Goal: Navigation & Orientation: Find specific page/section

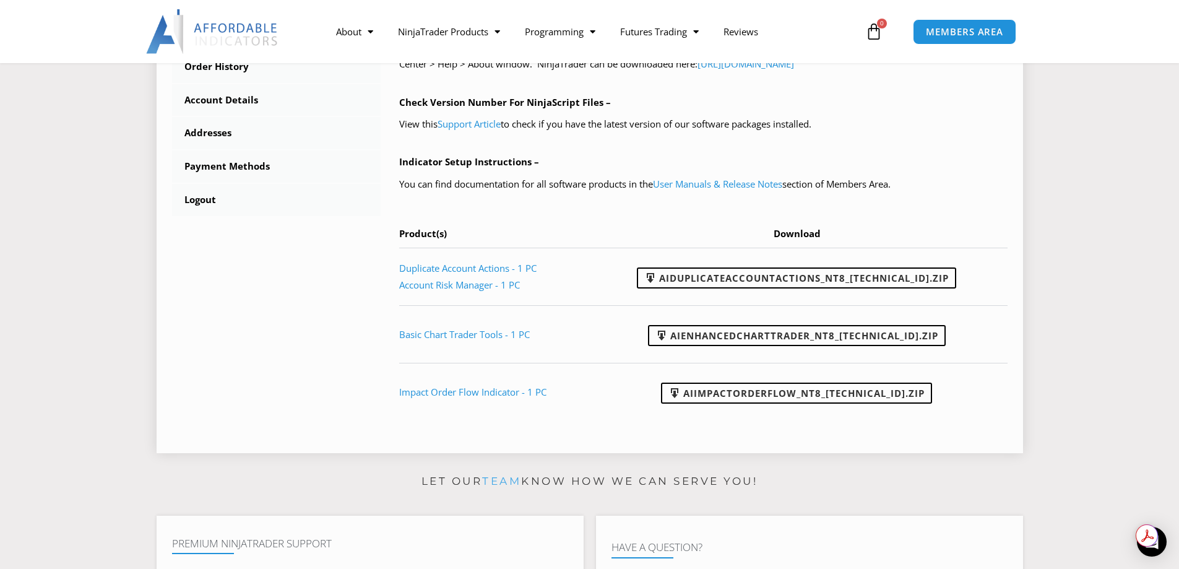
click at [288, 247] on div "****** Delete Avatar Dashboard Subscriptions User Manuals & Release Notes Ninja…" at bounding box center [589, 99] width 835 height 675
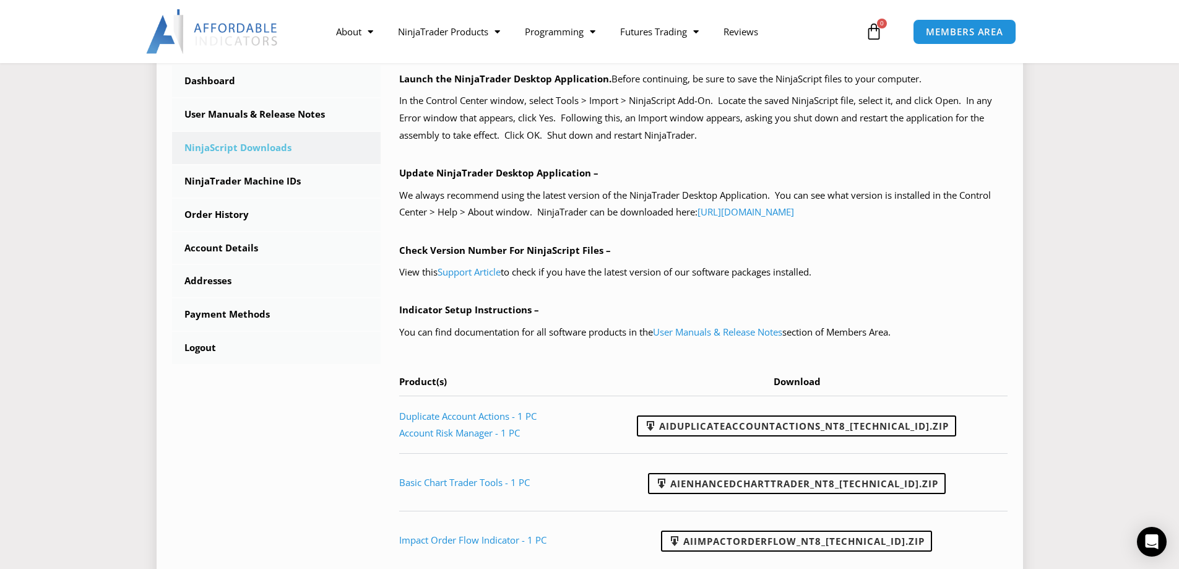
scroll to position [309, 0]
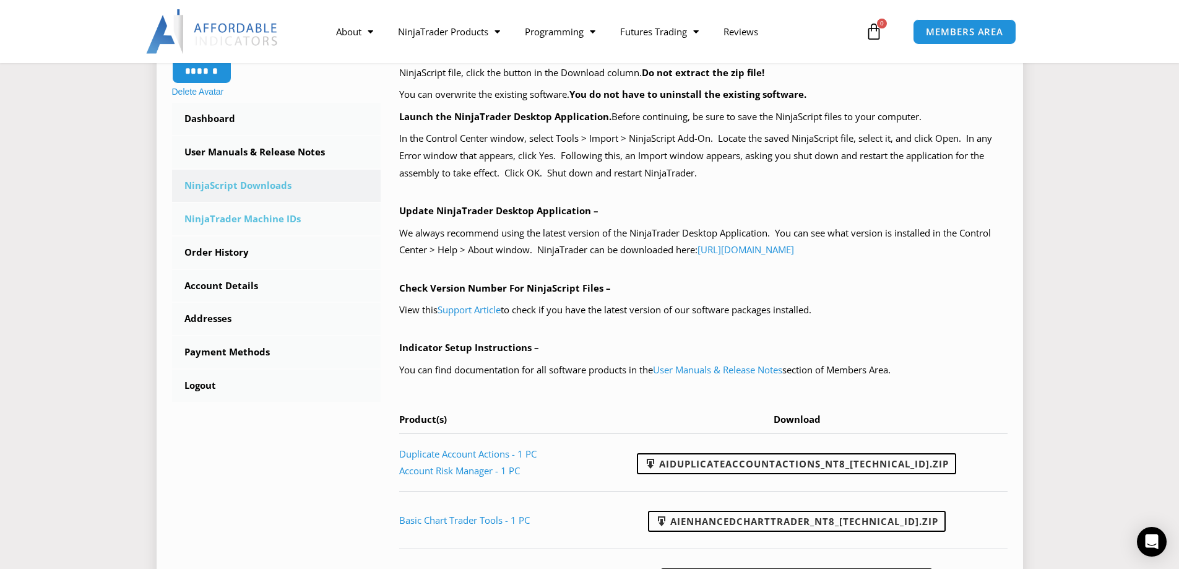
click at [239, 215] on link "NinjaTrader Machine IDs" at bounding box center [276, 219] width 209 height 32
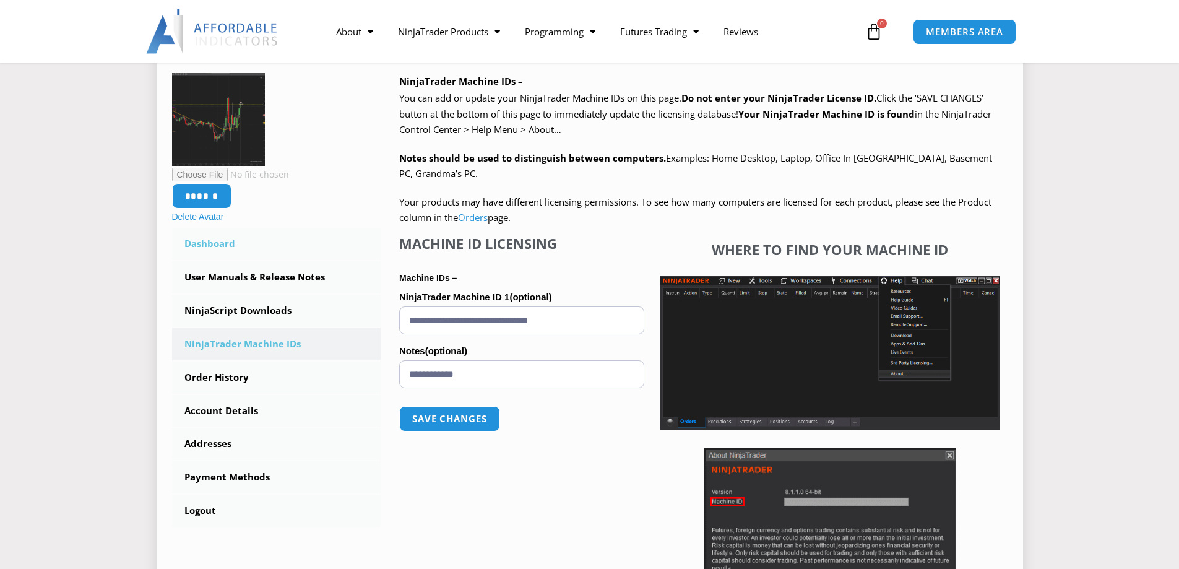
scroll to position [186, 0]
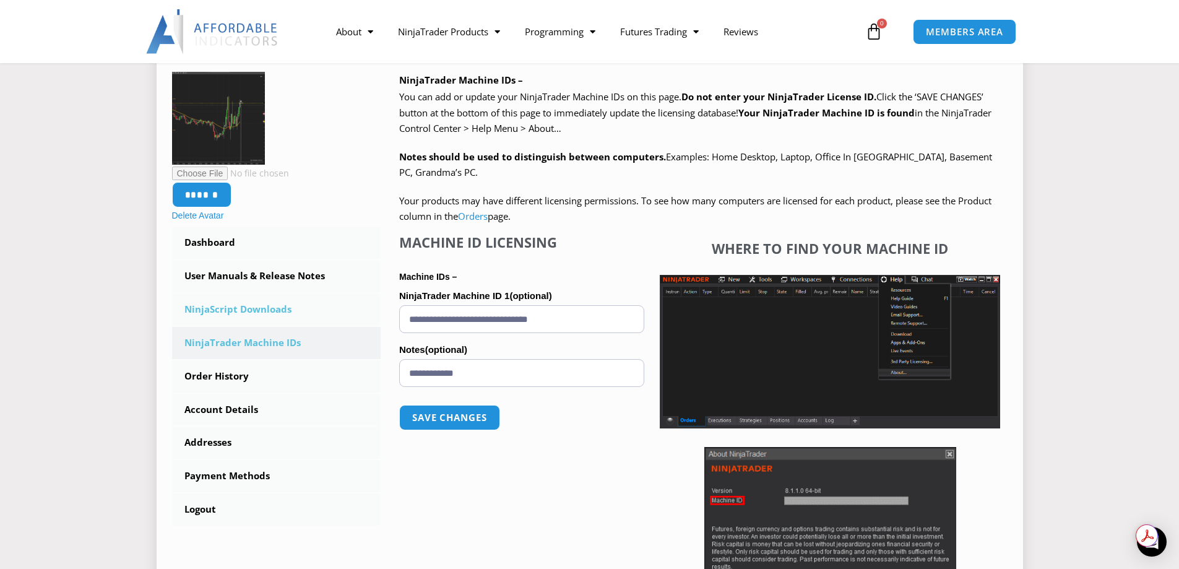
drag, startPoint x: 600, startPoint y: 319, endPoint x: 322, endPoint y: 319, distance: 278.4
click at [322, 319] on div "****** Delete Avatar Dashboard Subscriptions User Manuals & Release Notes Ninja…" at bounding box center [589, 353] width 835 height 562
click at [208, 191] on input "******" at bounding box center [201, 194] width 62 height 27
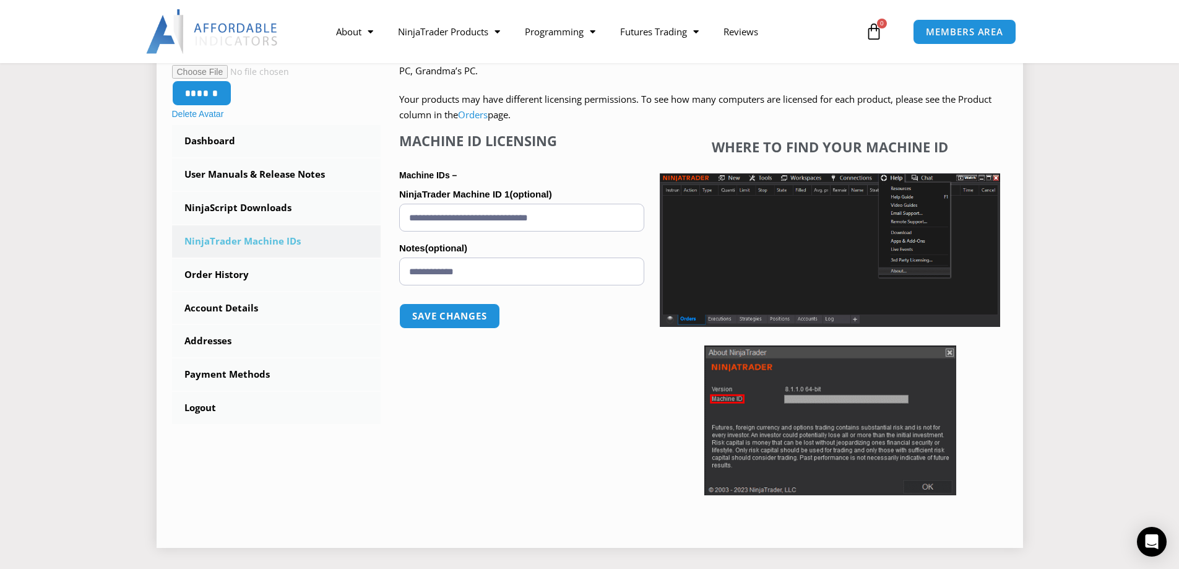
scroll to position [309, 0]
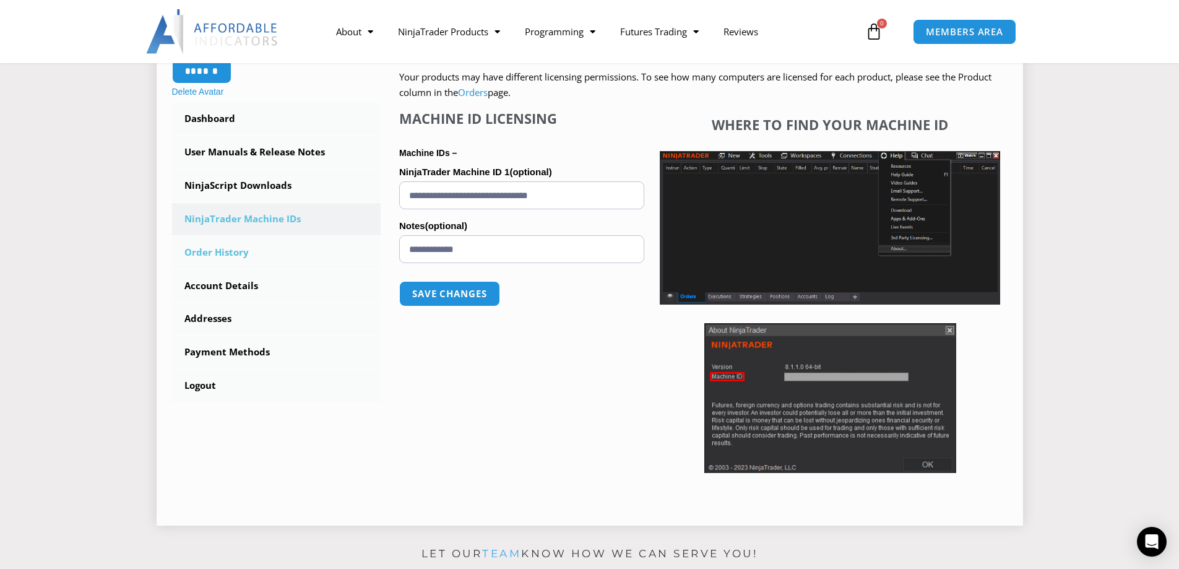
drag, startPoint x: 213, startPoint y: 244, endPoint x: 213, endPoint y: 253, distance: 9.3
click at [213, 245] on link "Order History" at bounding box center [276, 252] width 209 height 32
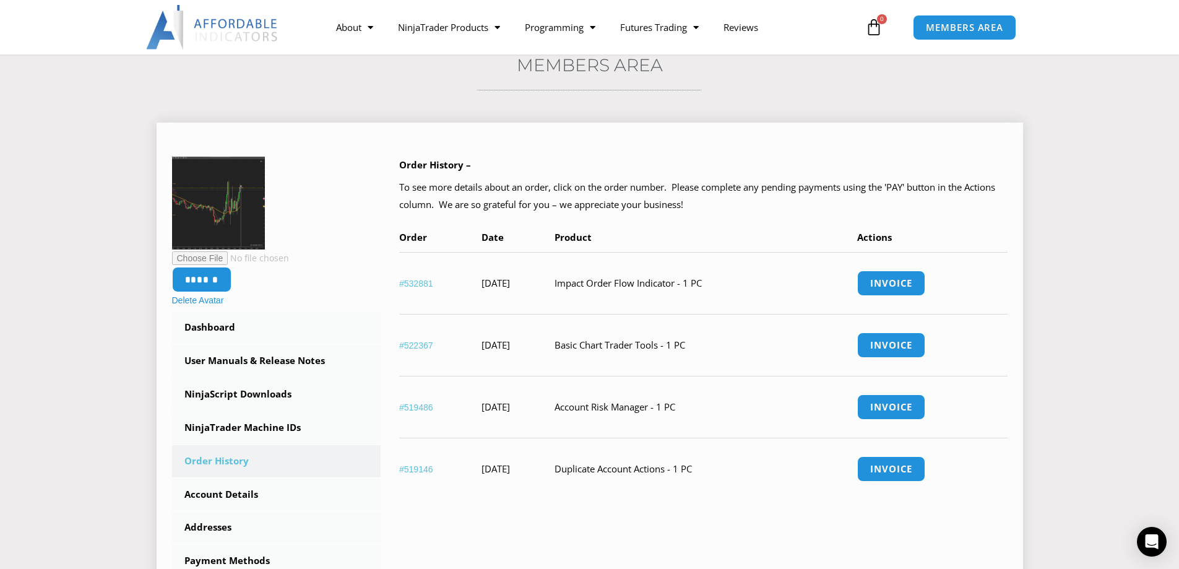
scroll to position [124, 0]
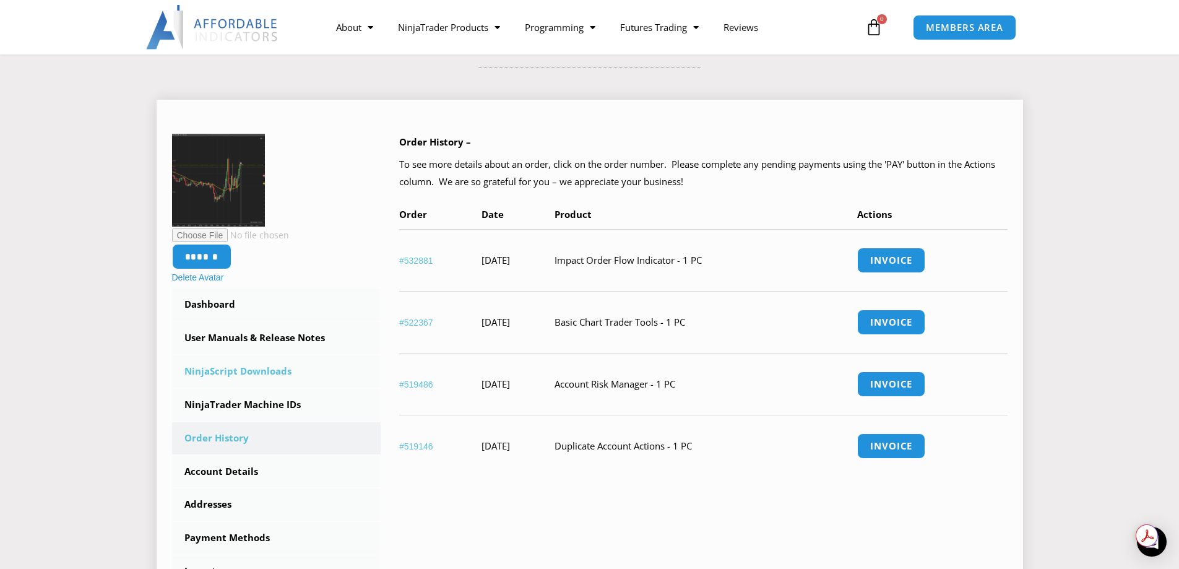
click at [213, 369] on link "NinjaScript Downloads" at bounding box center [276, 371] width 209 height 32
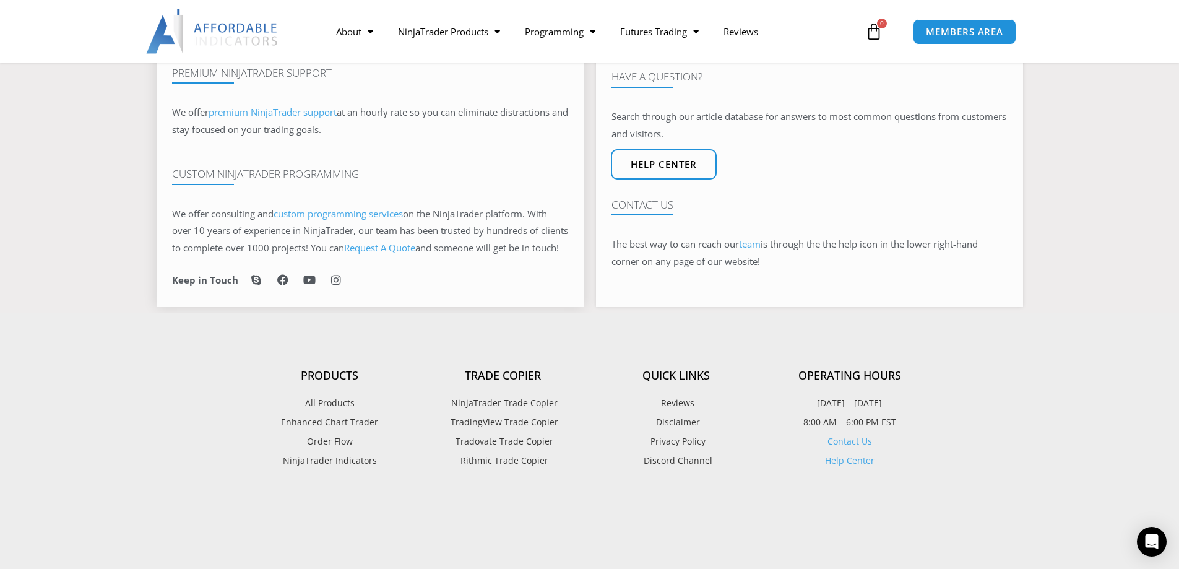
scroll to position [990, 0]
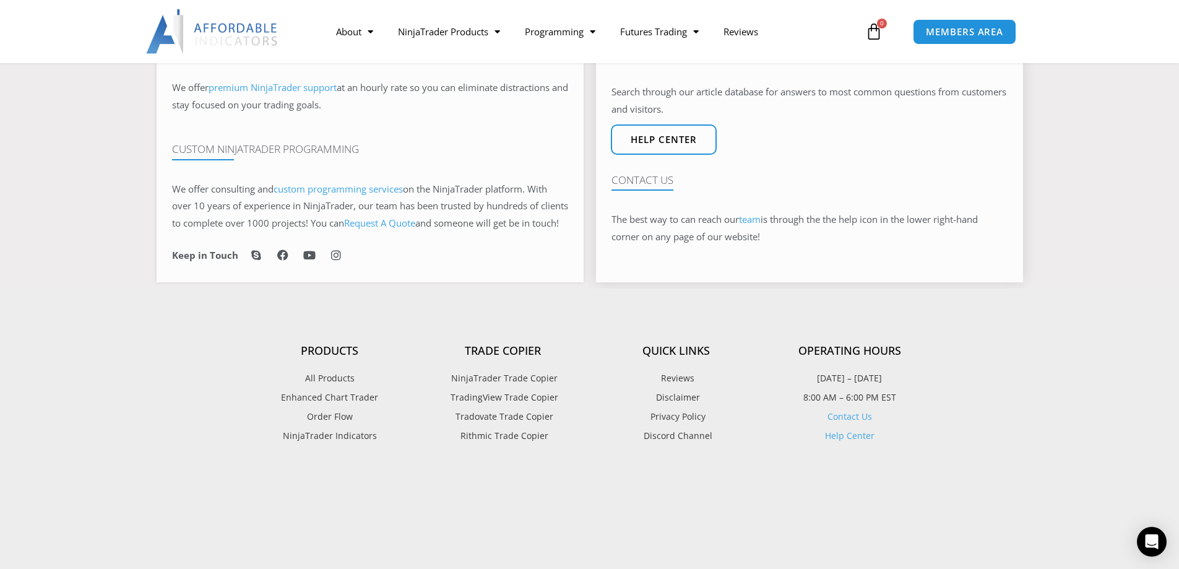
click at [754, 225] on link "team" at bounding box center [750, 219] width 22 height 12
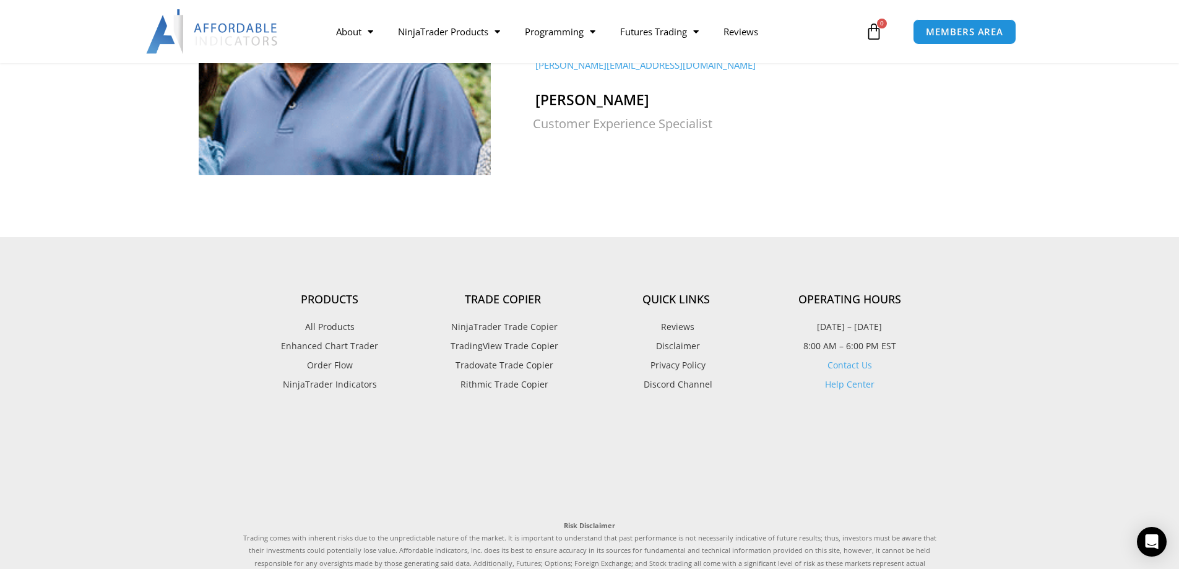
scroll to position [1237, 0]
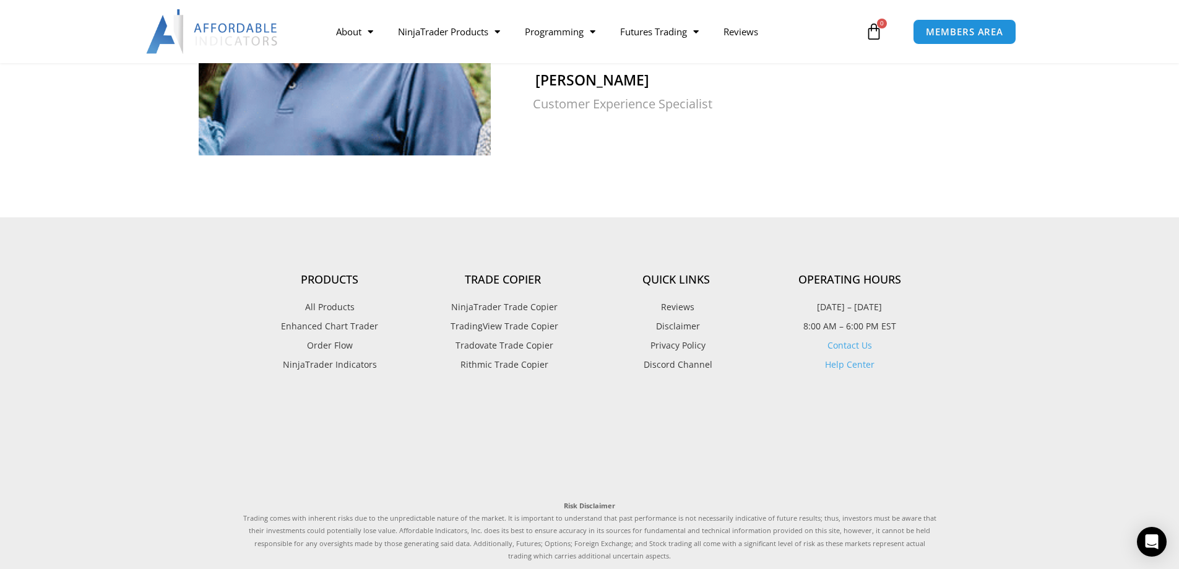
click at [839, 339] on link "Contact Us" at bounding box center [849, 345] width 45 height 12
